Goal: Information Seeking & Learning: Find specific page/section

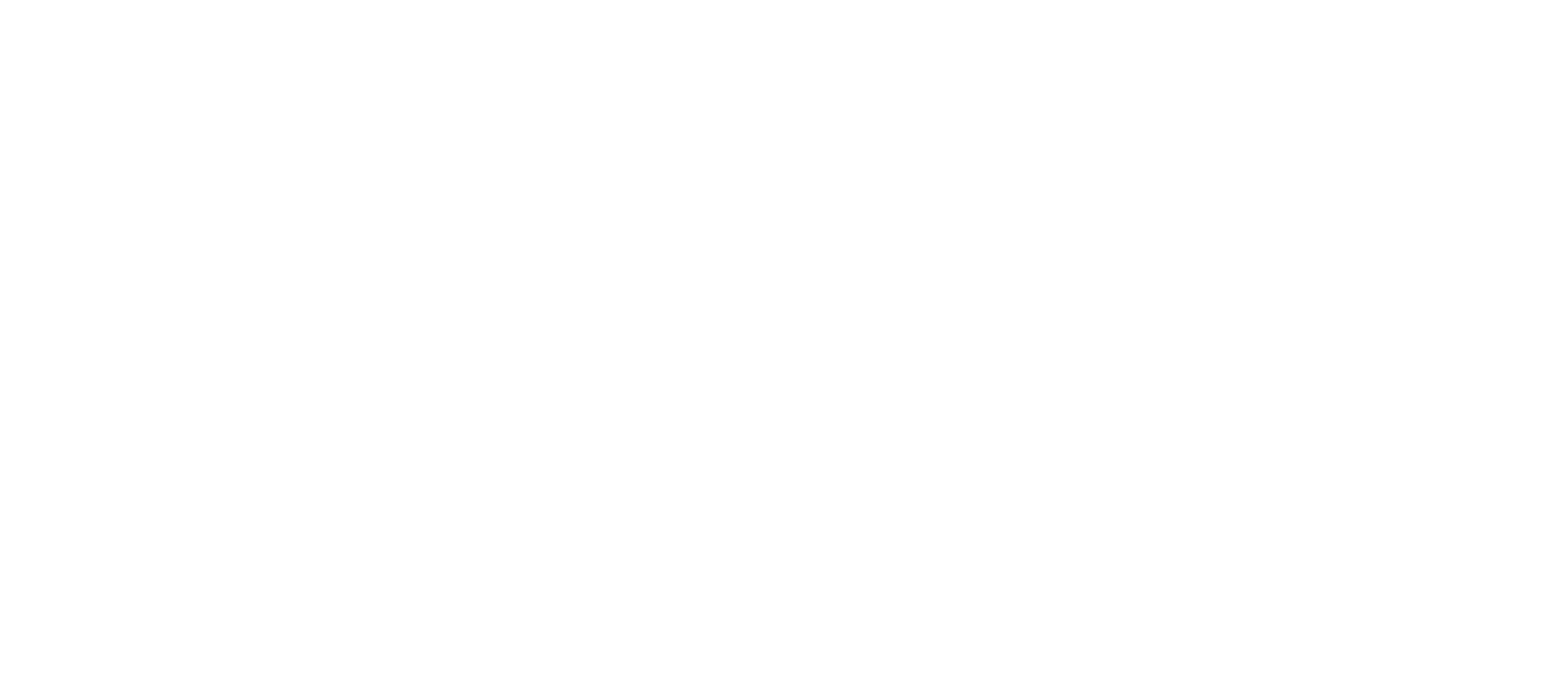
select select "USD"
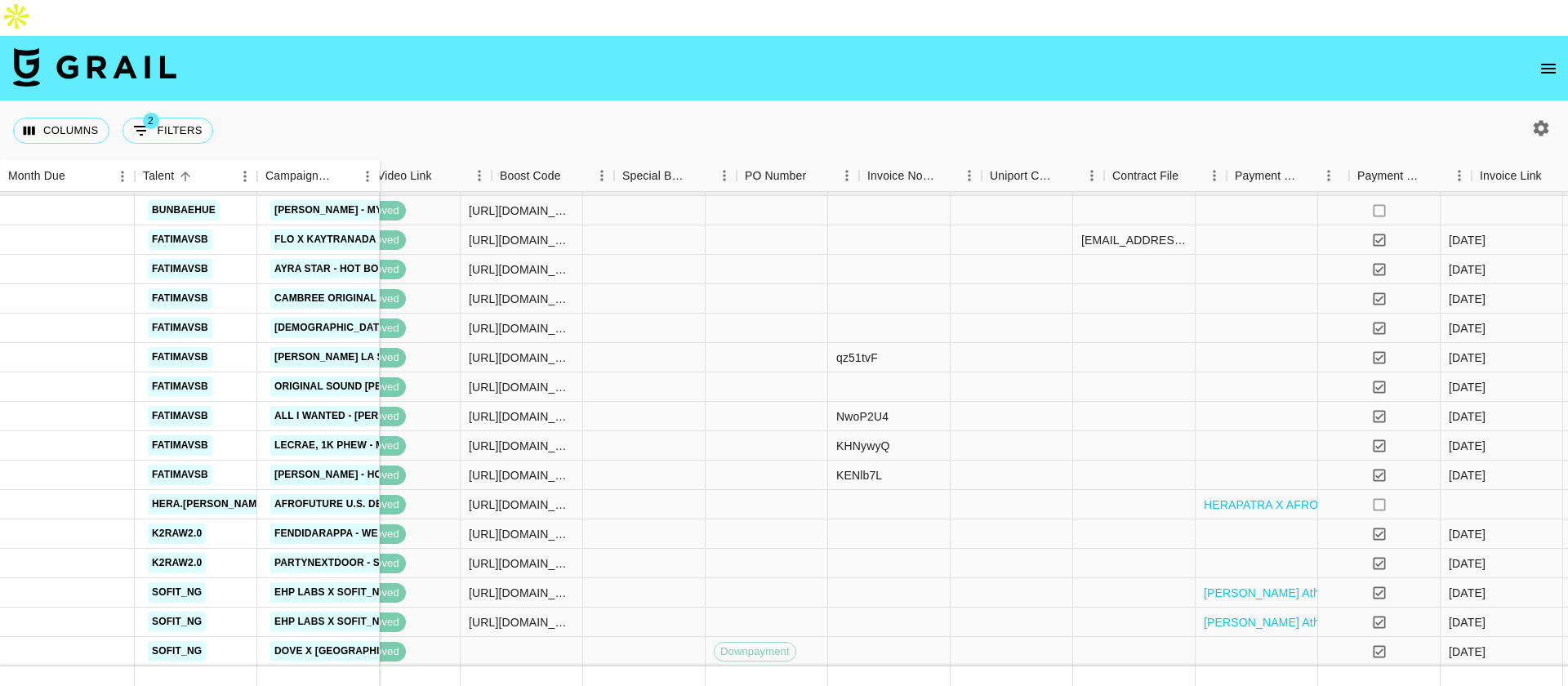
scroll to position [37, 1196]
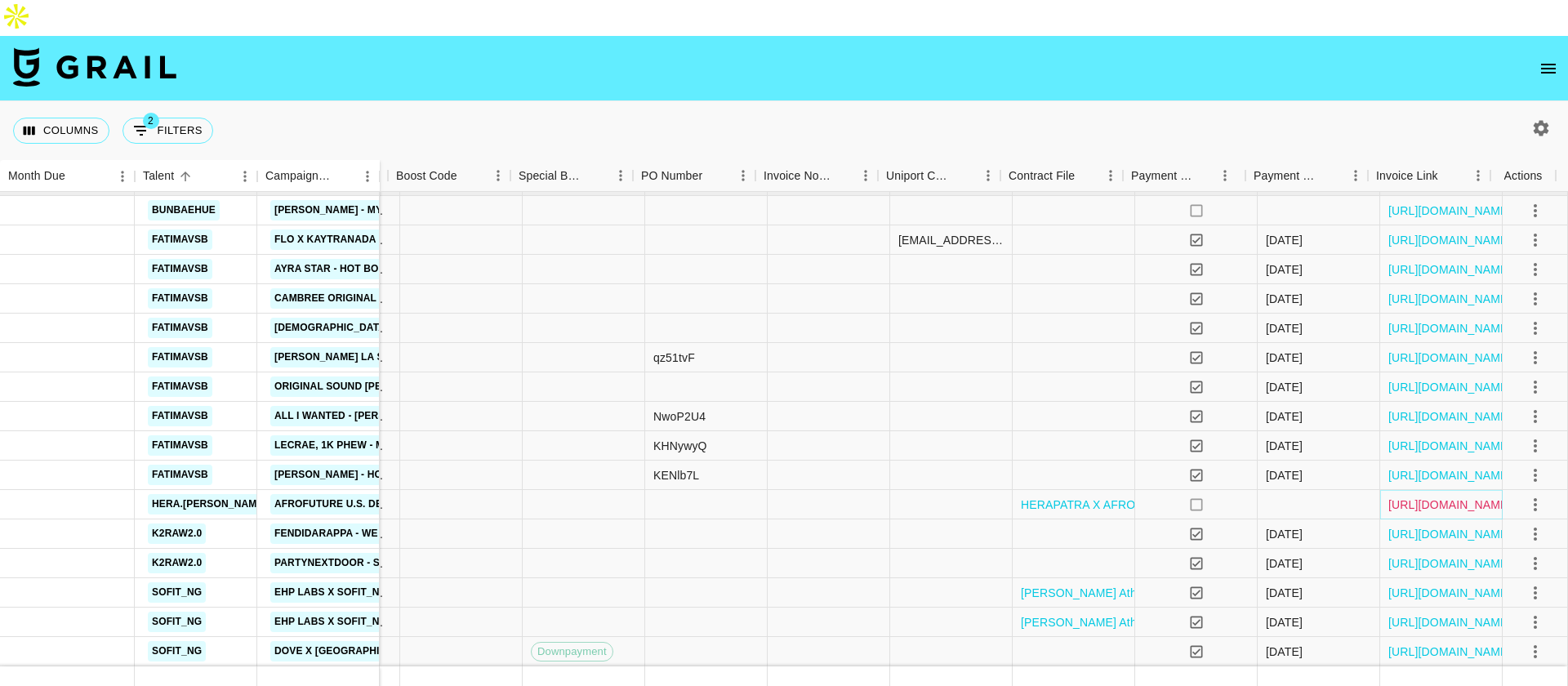
click at [1388, 497] on link "https://in.xero.com/ZulOD9L9R72KCNmrn7x9rCuu7qNOtjkodt7ZcEUD" at bounding box center [1450, 505] width 123 height 16
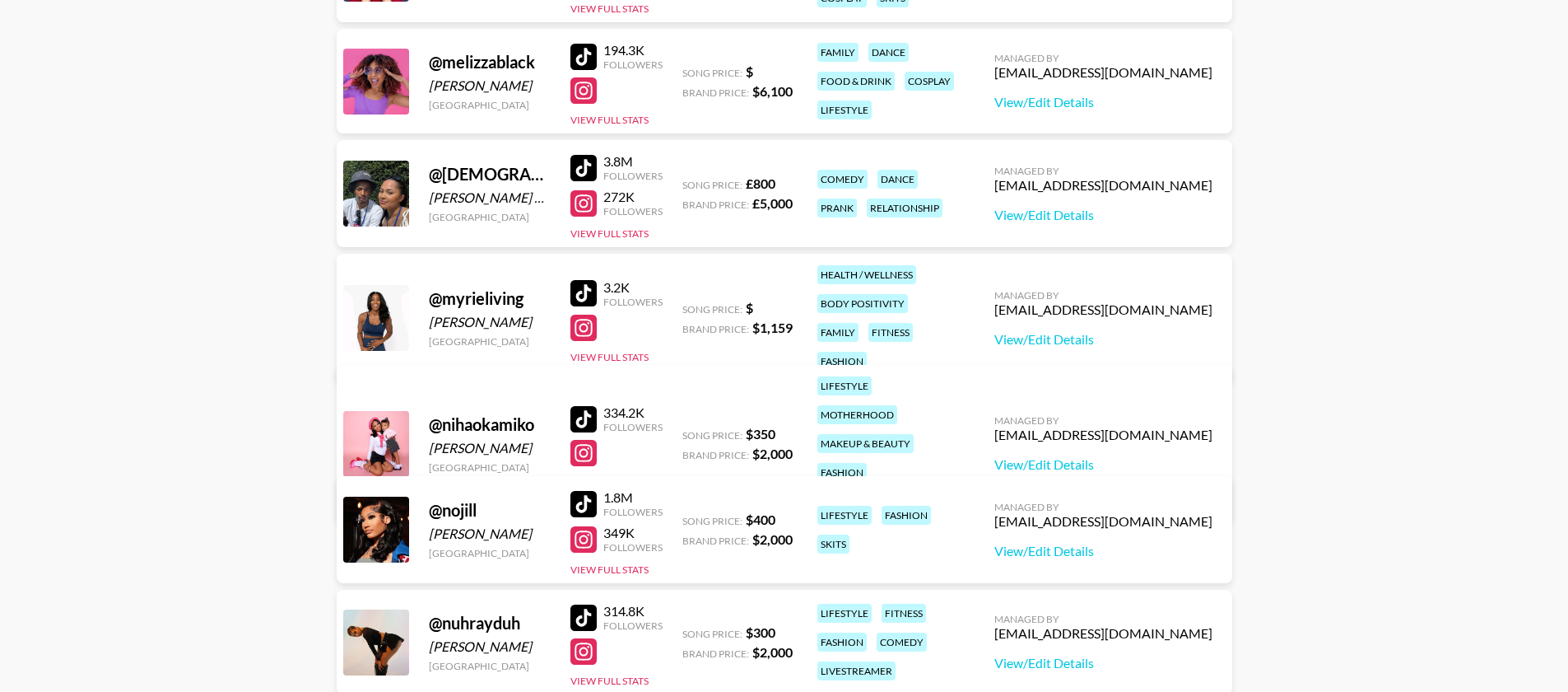
scroll to position [2849, 0]
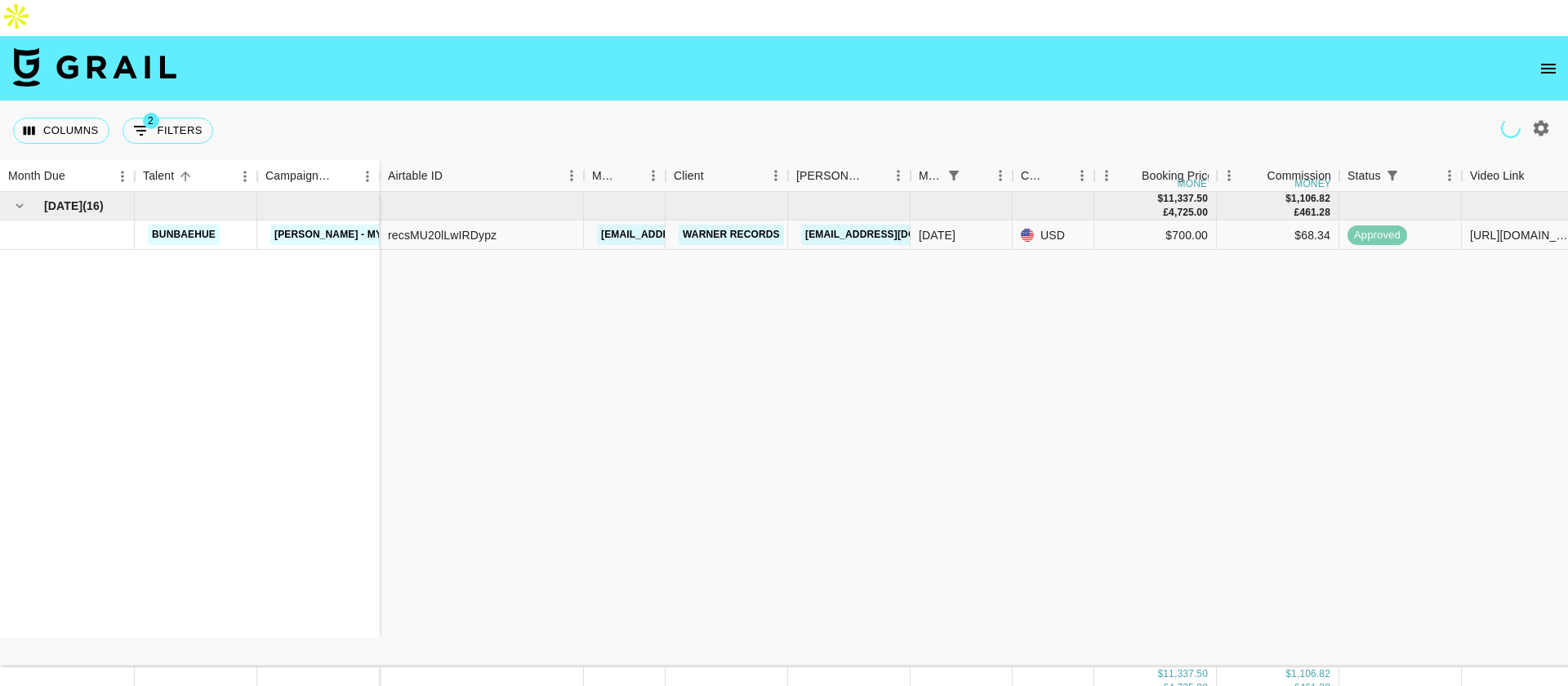
click at [191, 109] on div "Columns 2 Filters + Booking" at bounding box center [116, 130] width 206 height 59
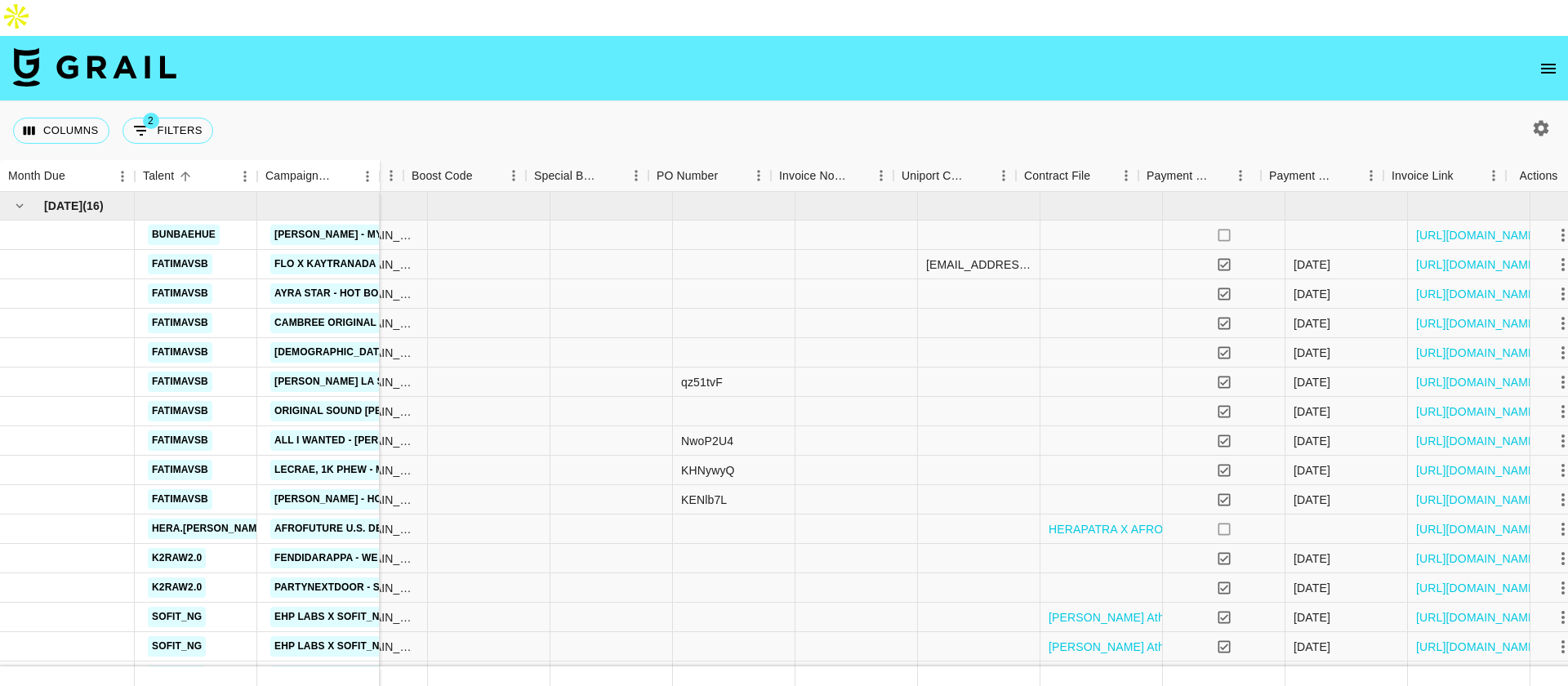
scroll to position [0, 1196]
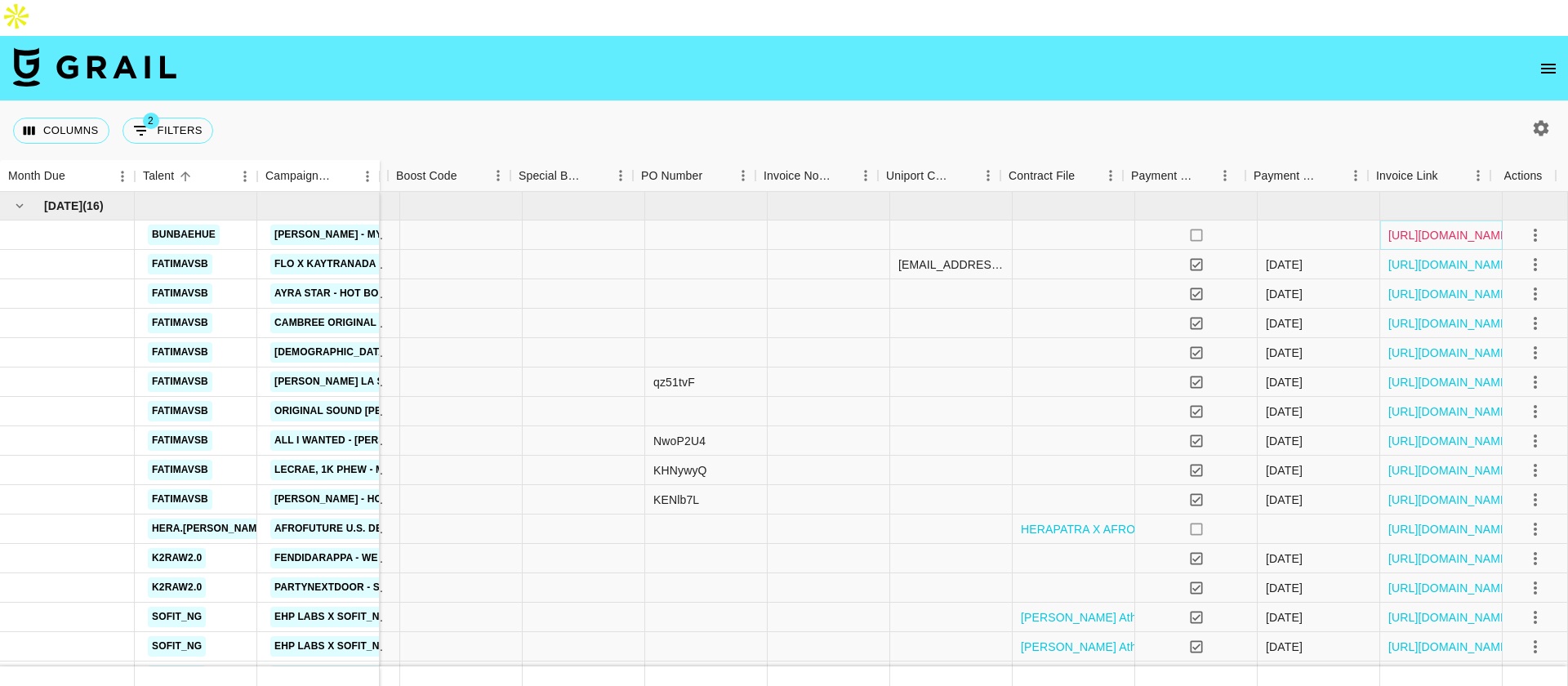
click at [1396, 227] on link "https://in.xero.com/ZRebD7WIqdfUaKHbJUPy2hKrkCFbDRP8GHuF5bJW" at bounding box center [1450, 235] width 123 height 16
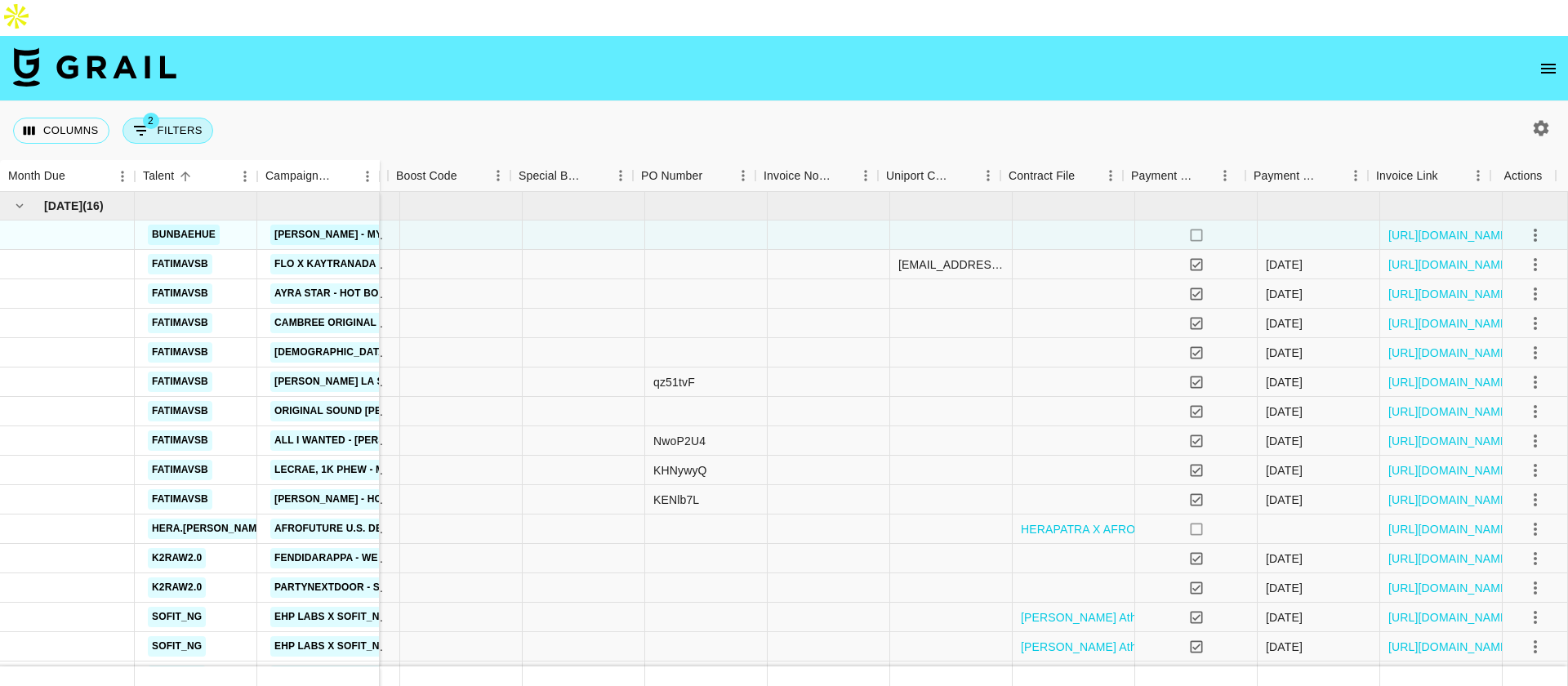
click at [172, 118] on button "2 Filters" at bounding box center [167, 130] width 90 height 26
select select "status"
select select "isNotAnyOf"
select select "monthDue2"
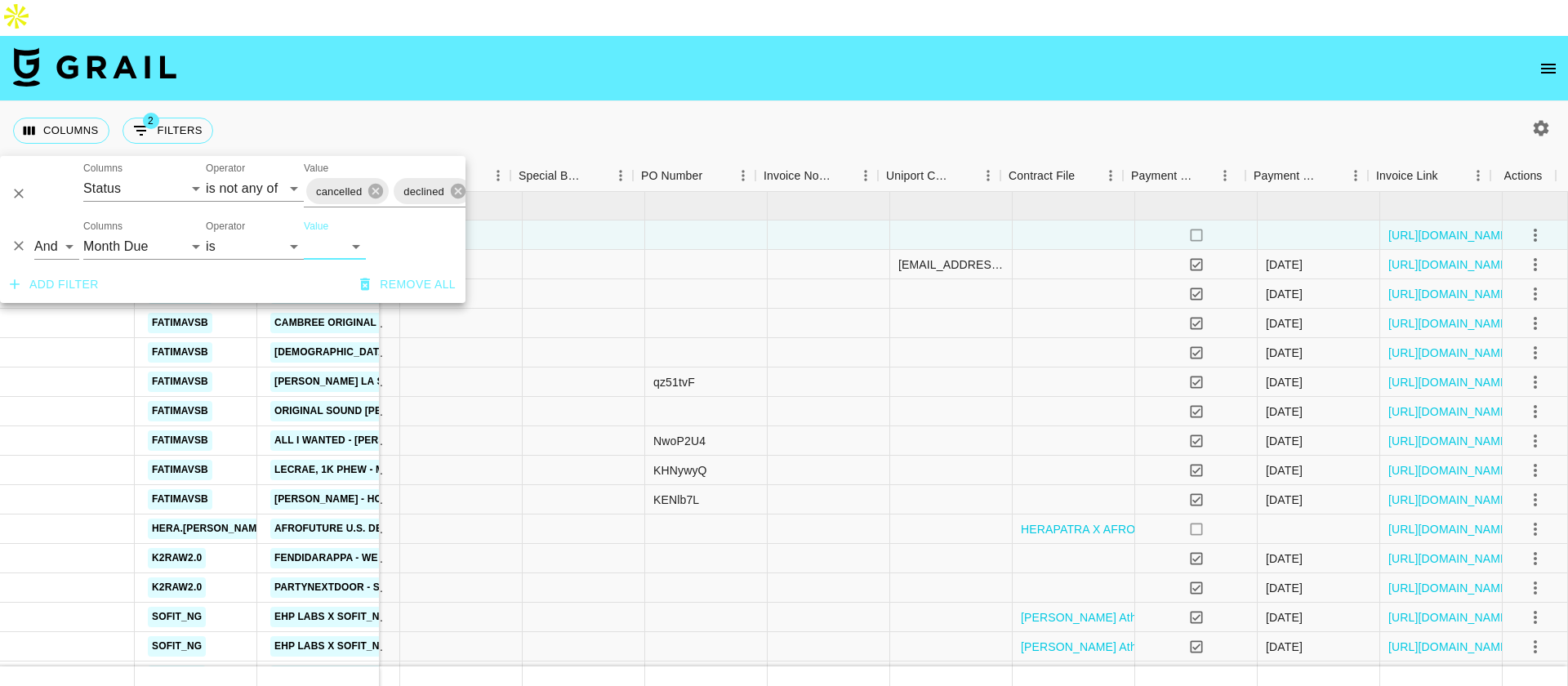
click at [349, 242] on select "Sep '26 Aug '26 Jul '26 Jun '26 May '26 Apr '26 Mar '26 Feb '26 Jan '26 Dec '25…" at bounding box center [334, 246] width 62 height 26
select select "Sep '25"
click at [304, 233] on select "Sep '26 Aug '26 Jul '26 Jun '26 May '26 Apr '26 Mar '26 Feb '26 Jan '26 Dec '25…" at bounding box center [334, 246] width 62 height 26
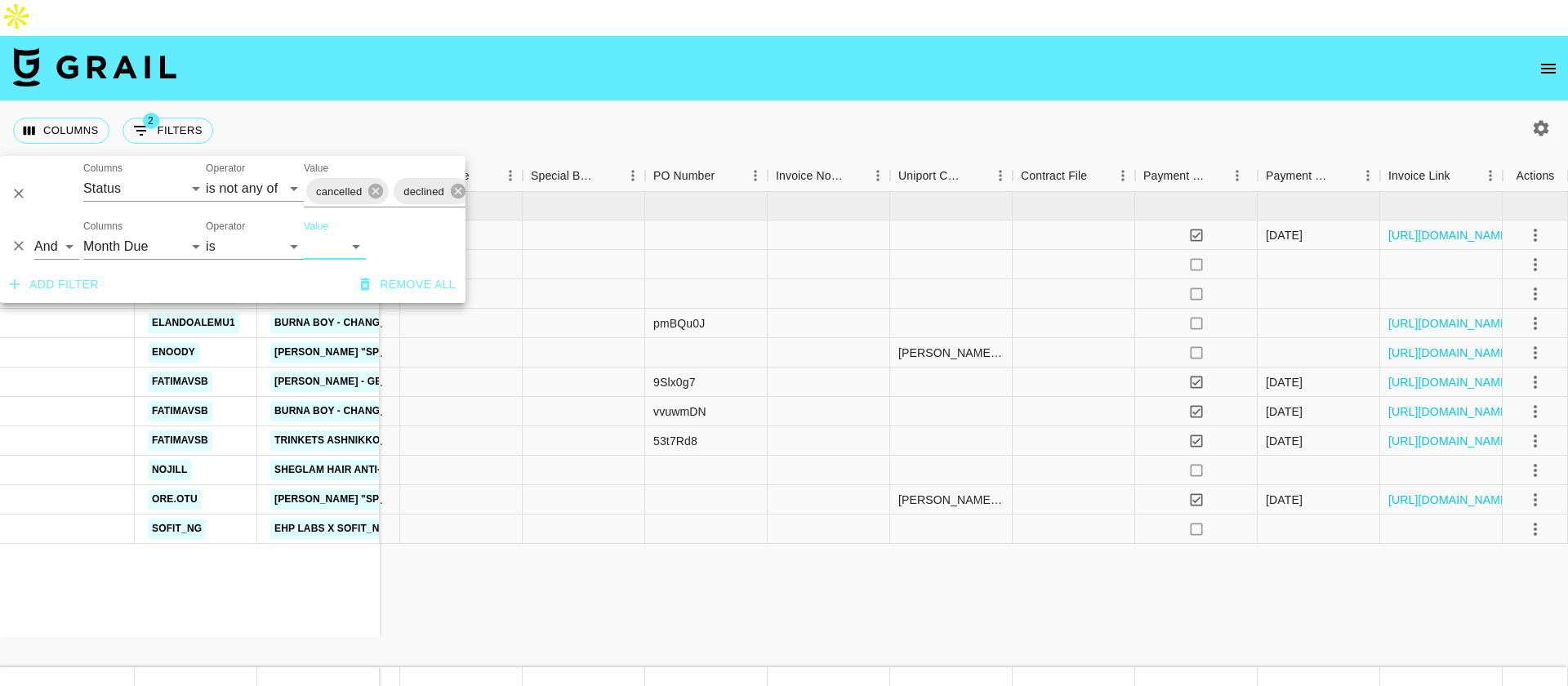
scroll to position [0, 1184]
click at [592, 55] on nav at bounding box center [784, 68] width 1568 height 65
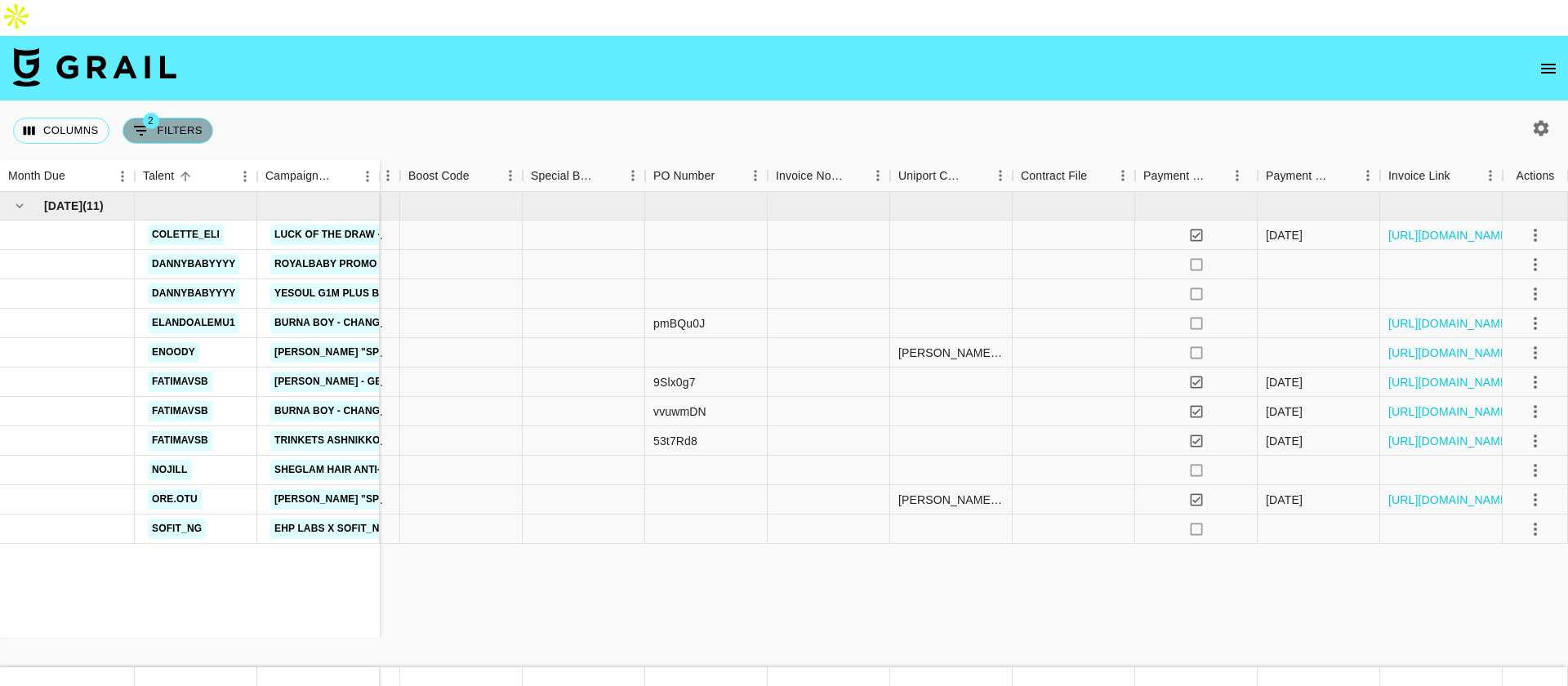
click at [173, 118] on button "2 Filters" at bounding box center [167, 130] width 90 height 26
select select "status"
select select "isNotAnyOf"
select select "monthDue2"
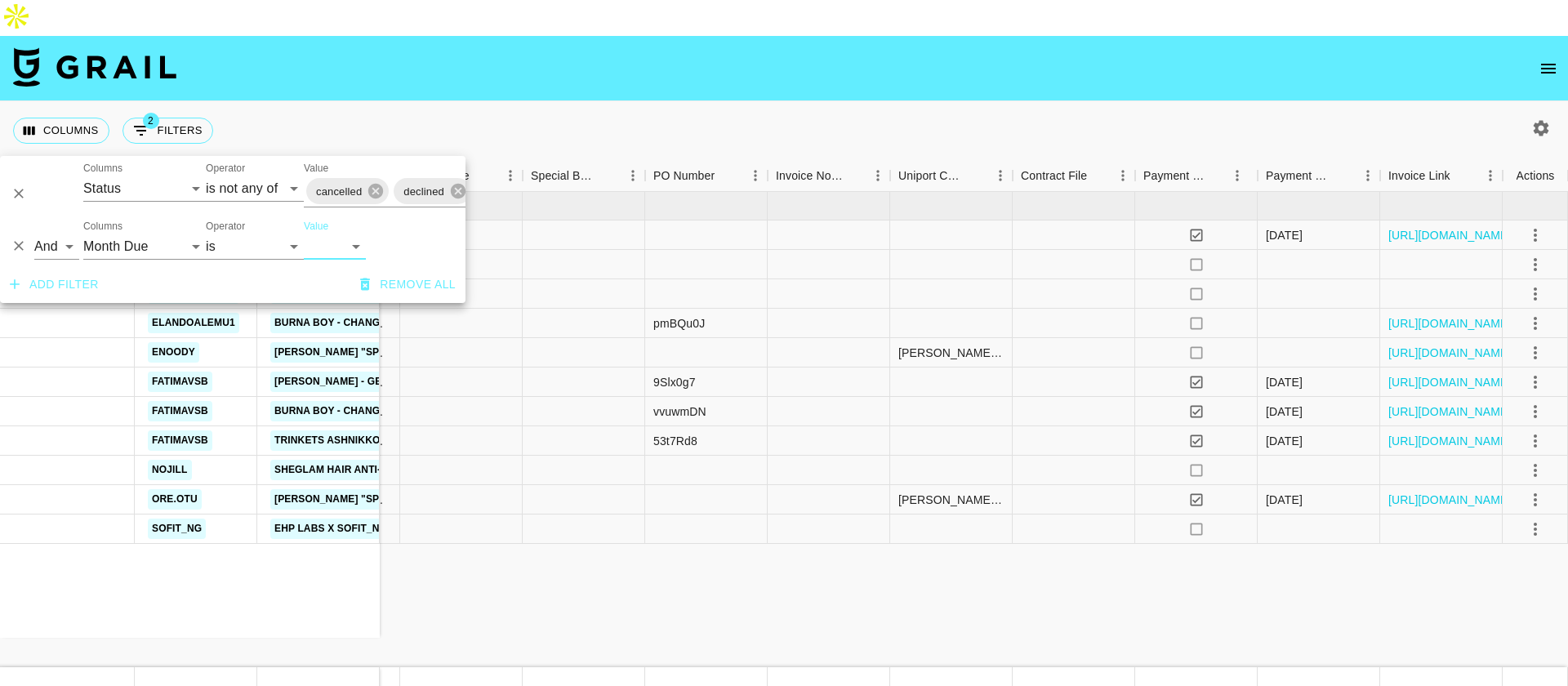
click at [343, 243] on select "Sep '26 Aug '26 Jul '26 Jun '26 May '26 Apr '26 Mar '26 Feb '26 Jan '26 Dec '25…" at bounding box center [334, 246] width 62 height 26
select select "Jul '25"
click at [304, 233] on select "Sep '26 Aug '26 Jul '26 Jun '26 May '26 Apr '26 Mar '26 Feb '26 Jan '26 Dec '25…" at bounding box center [334, 246] width 62 height 26
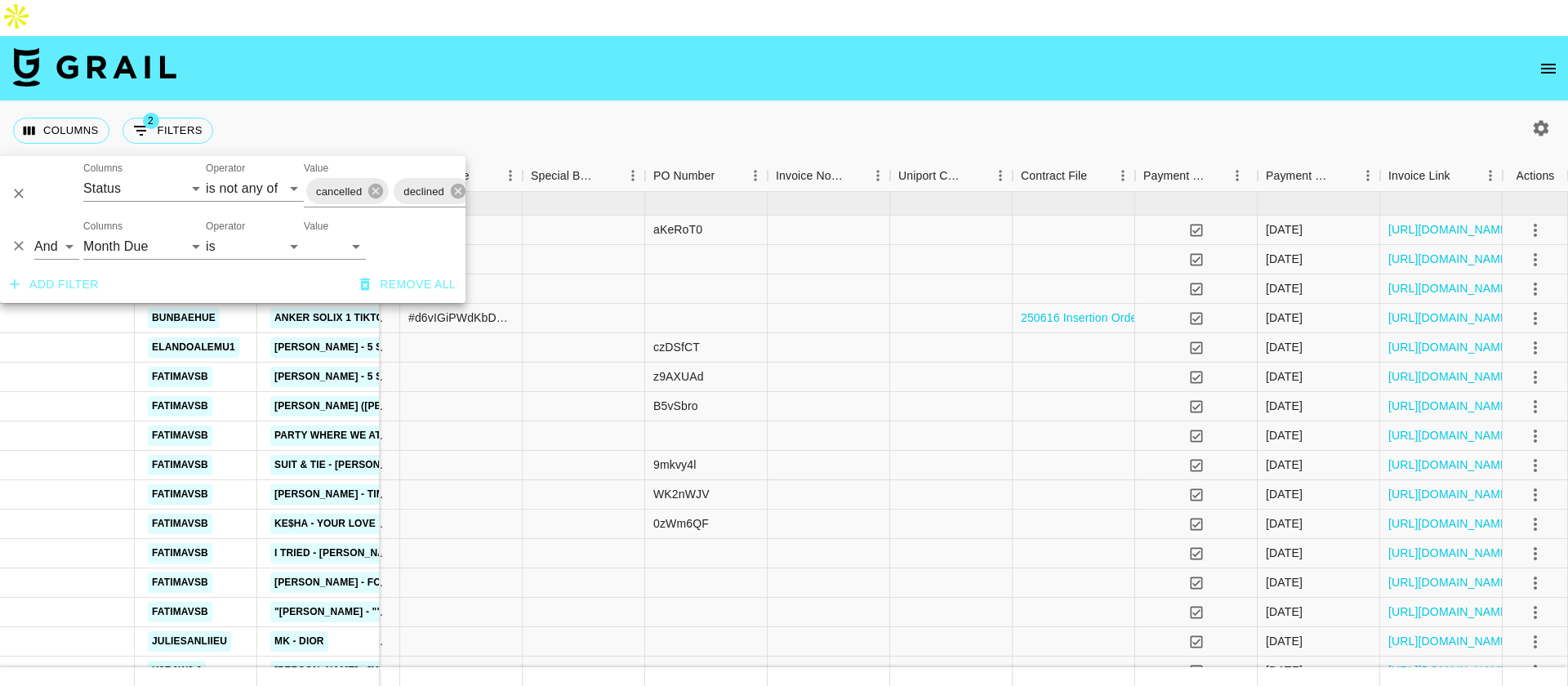
click at [600, 101] on div "Columns 2 Filters + Booking" at bounding box center [784, 130] width 1568 height 59
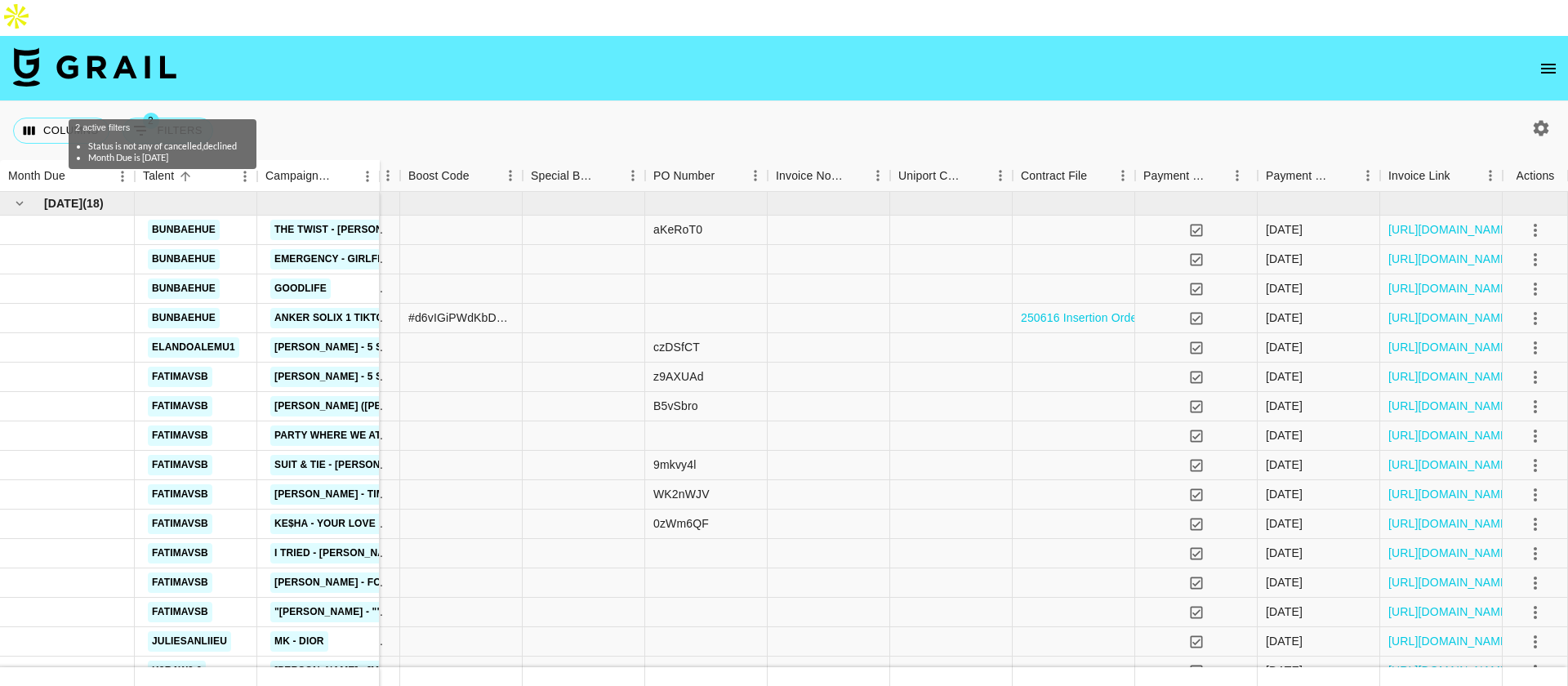
click at [188, 118] on button "2 Filters" at bounding box center [167, 130] width 90 height 26
select select "status"
select select "isNotAnyOf"
select select "monthDue2"
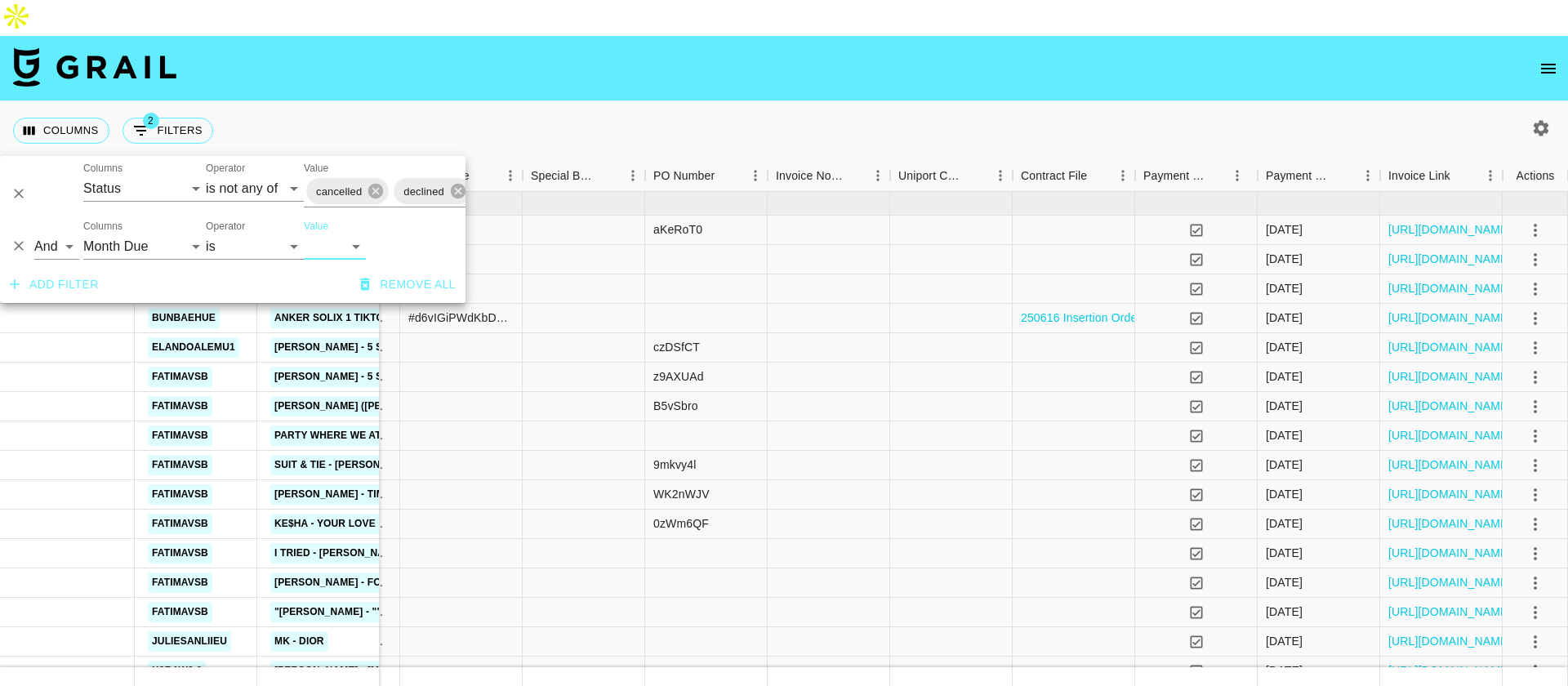
click at [352, 242] on select "Sep '26 Aug '26 Jul '26 Jun '26 May '26 Apr '26 Mar '26 Feb '26 Jan '26 Dec '25…" at bounding box center [334, 246] width 62 height 26
select select "Jun '25"
click at [304, 233] on select "Sep '26 Aug '26 Jul '26 Jun '26 May '26 Apr '26 Mar '26 Feb '26 Jan '26 Dec '25…" at bounding box center [334, 246] width 62 height 26
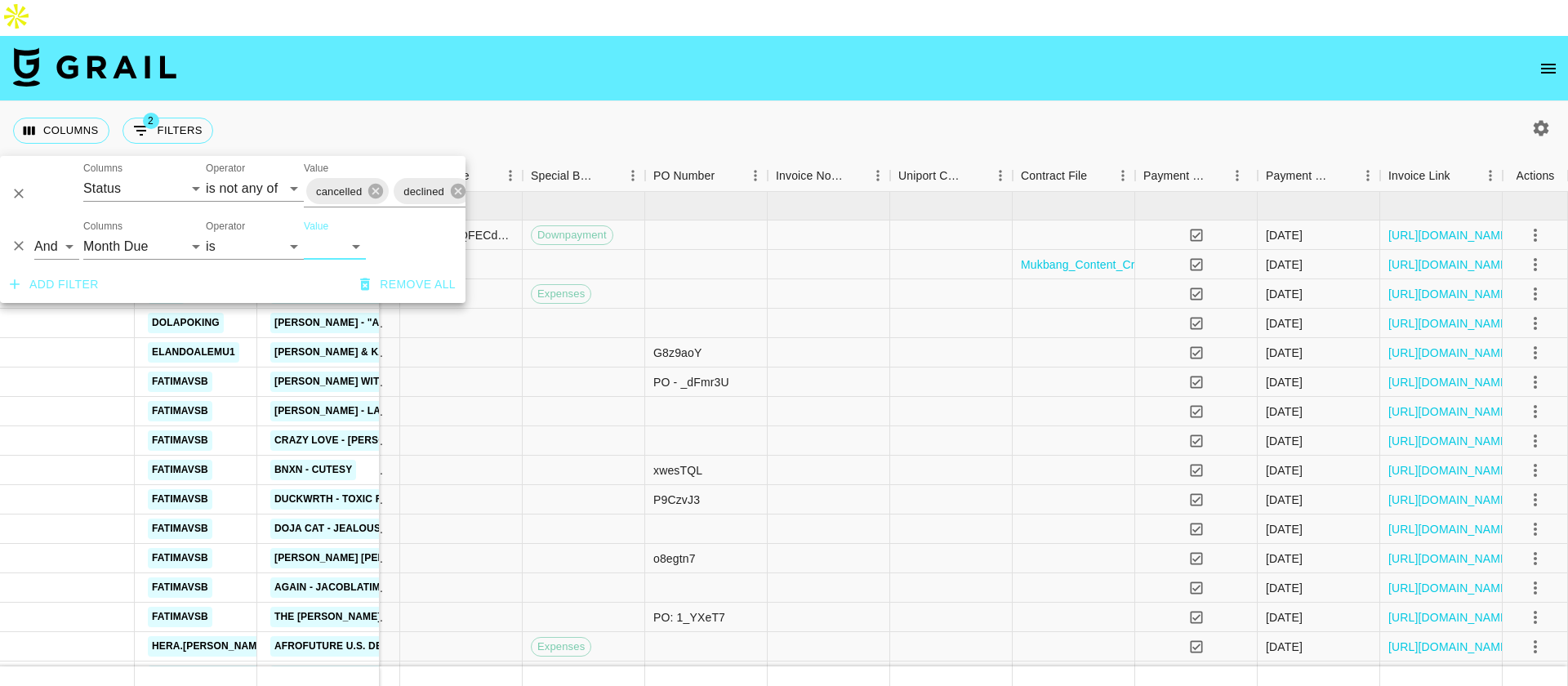
click at [520, 50] on nav at bounding box center [784, 68] width 1568 height 65
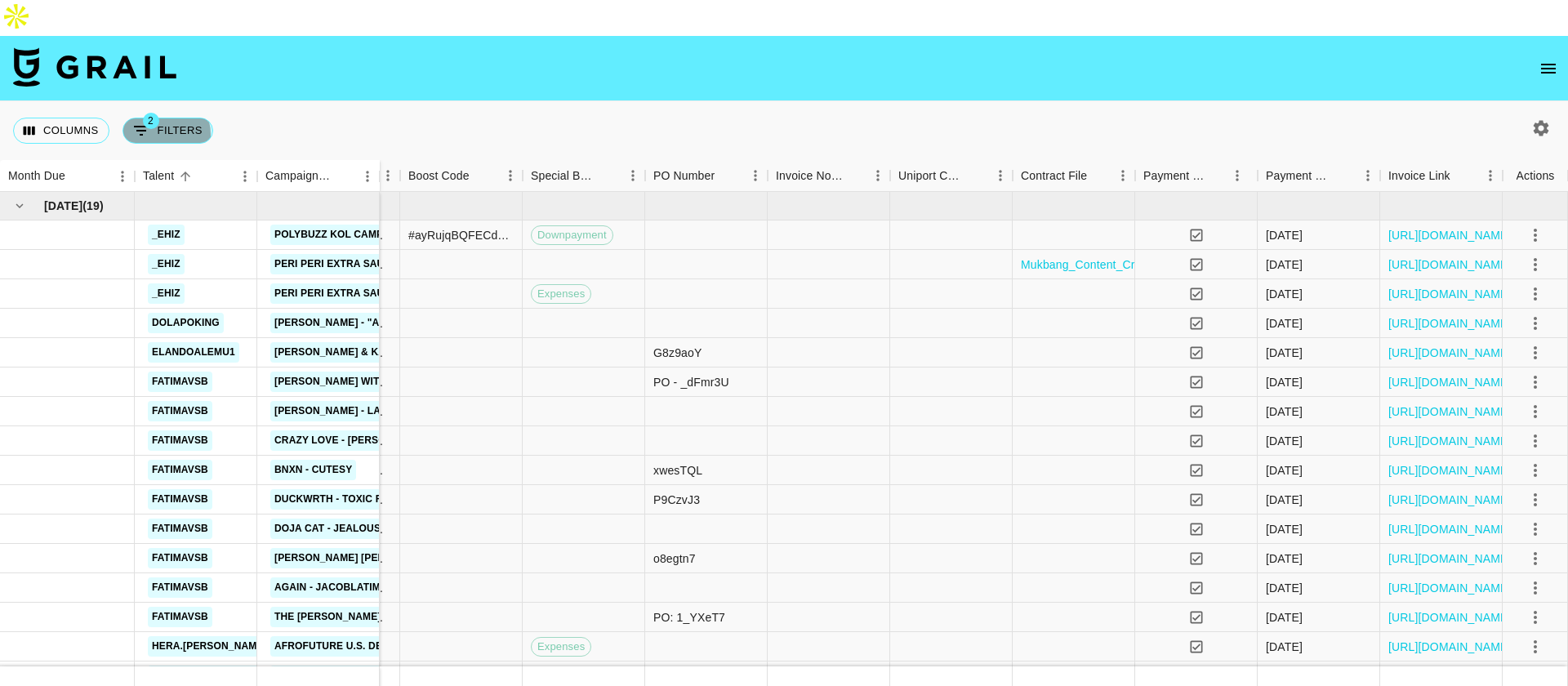
click at [156, 118] on button "2 Filters" at bounding box center [167, 130] width 90 height 26
select select "status"
select select "isNotAnyOf"
select select "monthDue2"
select select "Jun '25"
